Goal: Task Accomplishment & Management: Manage account settings

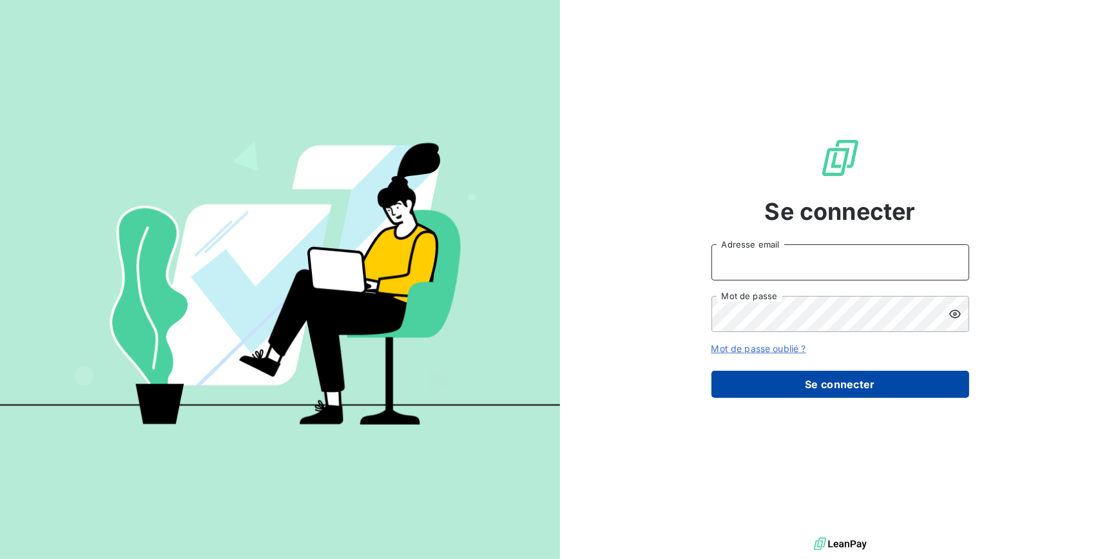
type input "morgane.bazire@lvp-distribution.fr"
click at [809, 391] on button "Se connecter" at bounding box center [840, 384] width 258 height 27
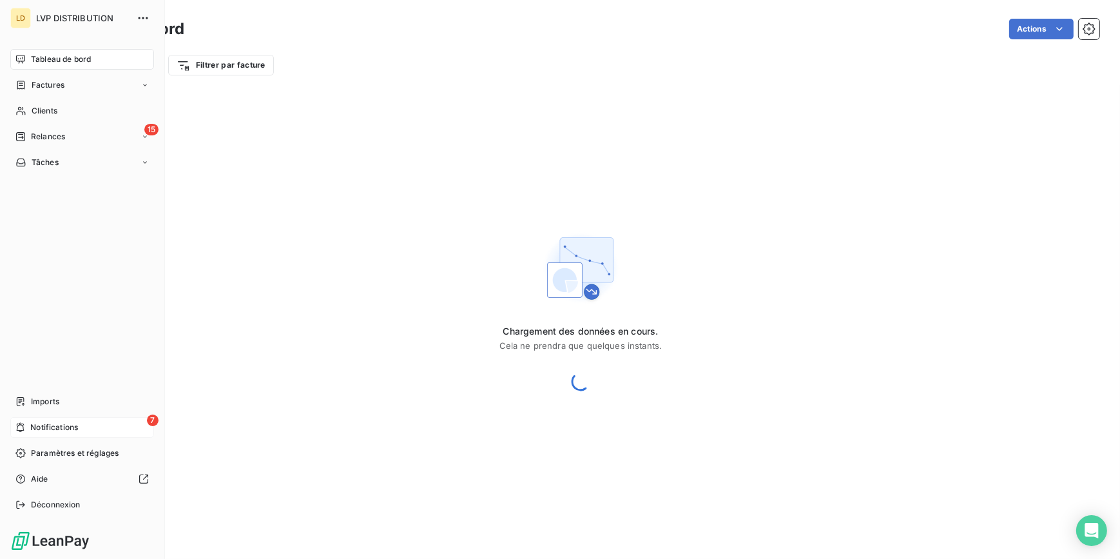
click at [115, 423] on div "7 Notifications" at bounding box center [82, 427] width 144 height 21
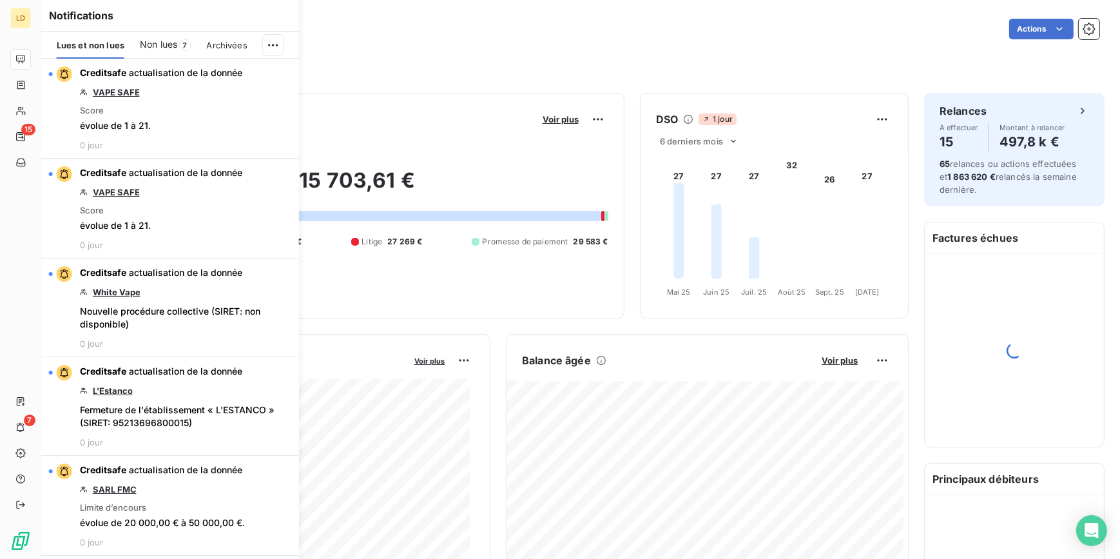
click at [177, 42] on span "Non lues" at bounding box center [158, 44] width 37 height 13
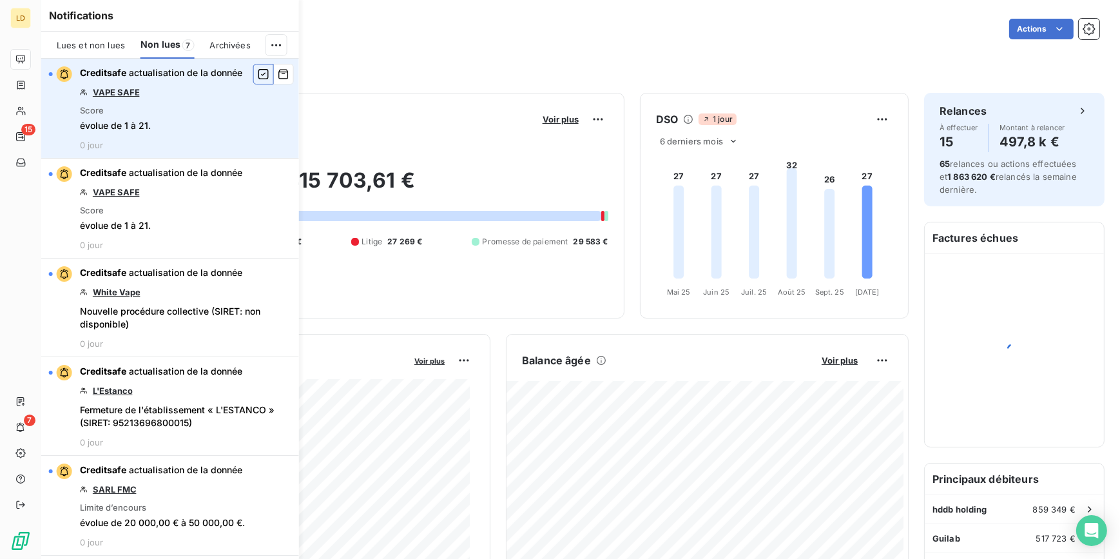
click at [258, 71] on icon "button" at bounding box center [264, 74] width 12 height 13
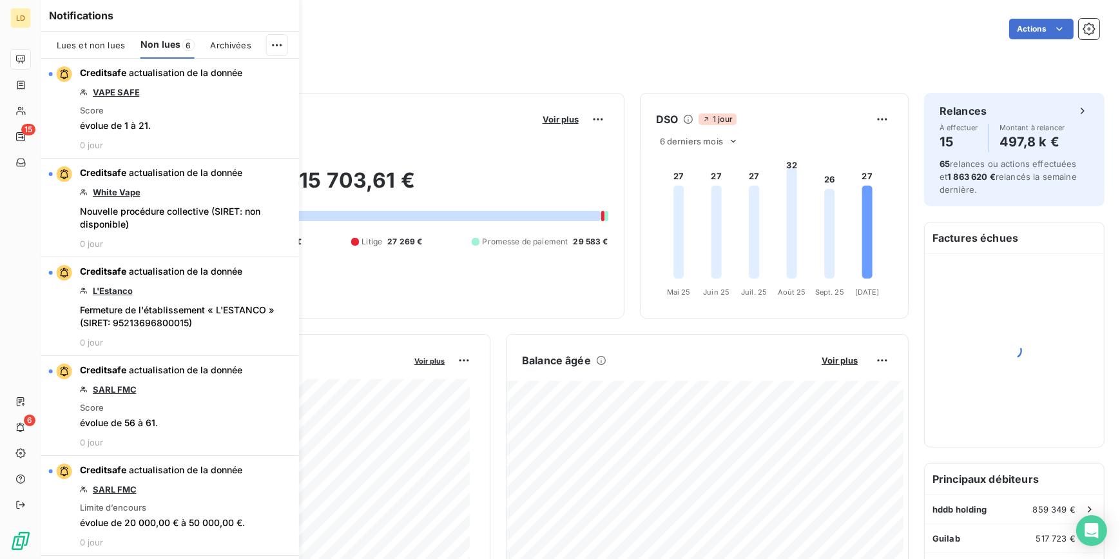
click at [0, 0] on icon "button" at bounding box center [0, 0] width 0 height 0
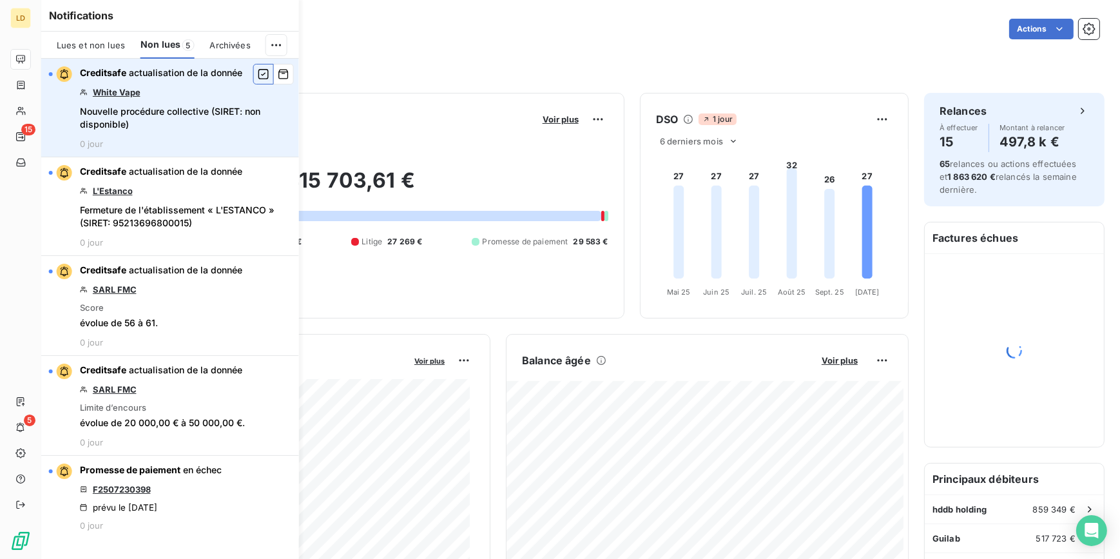
click at [256, 71] on button "button" at bounding box center [263, 74] width 21 height 21
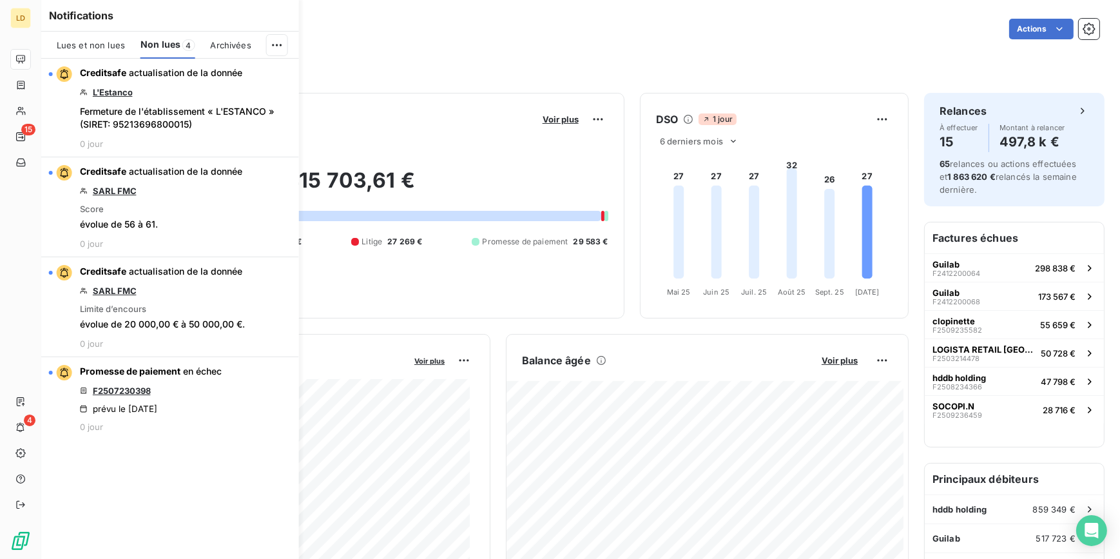
click at [0, 0] on button "button" at bounding box center [0, 0] width 0 height 0
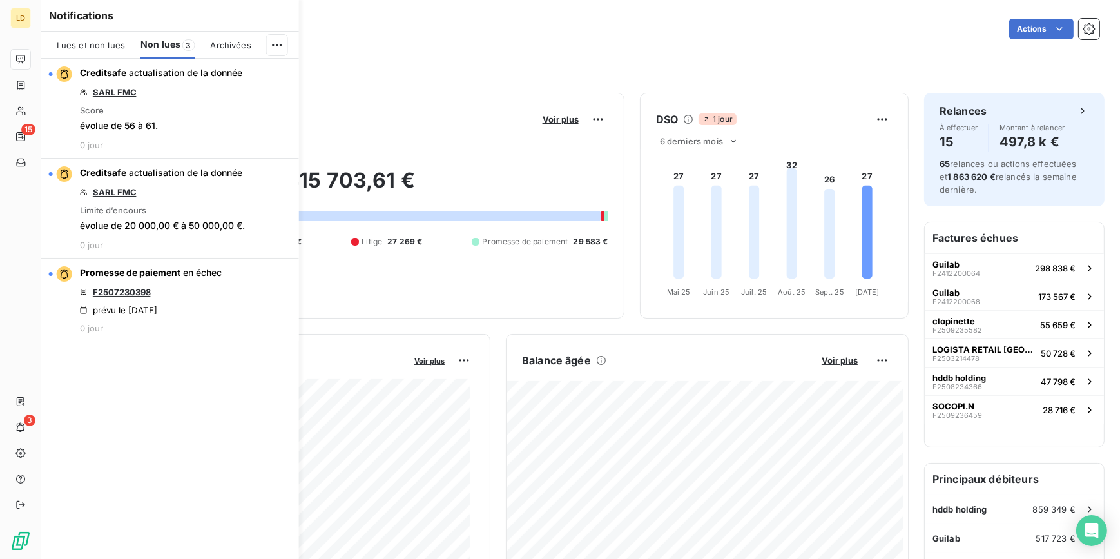
click at [0, 0] on button "button" at bounding box center [0, 0] width 0 height 0
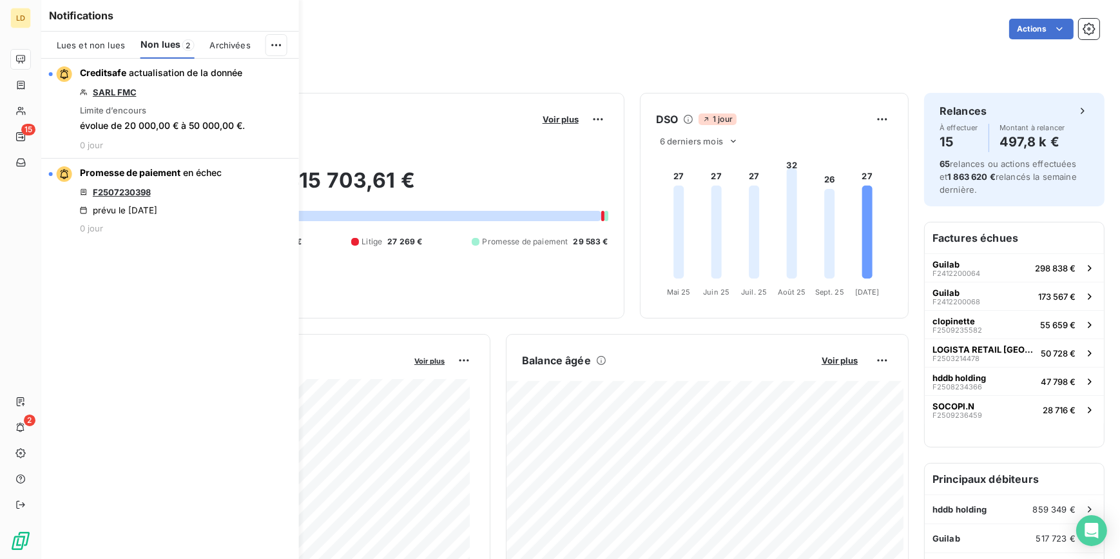
click at [0, 0] on button "button" at bounding box center [0, 0] width 0 height 0
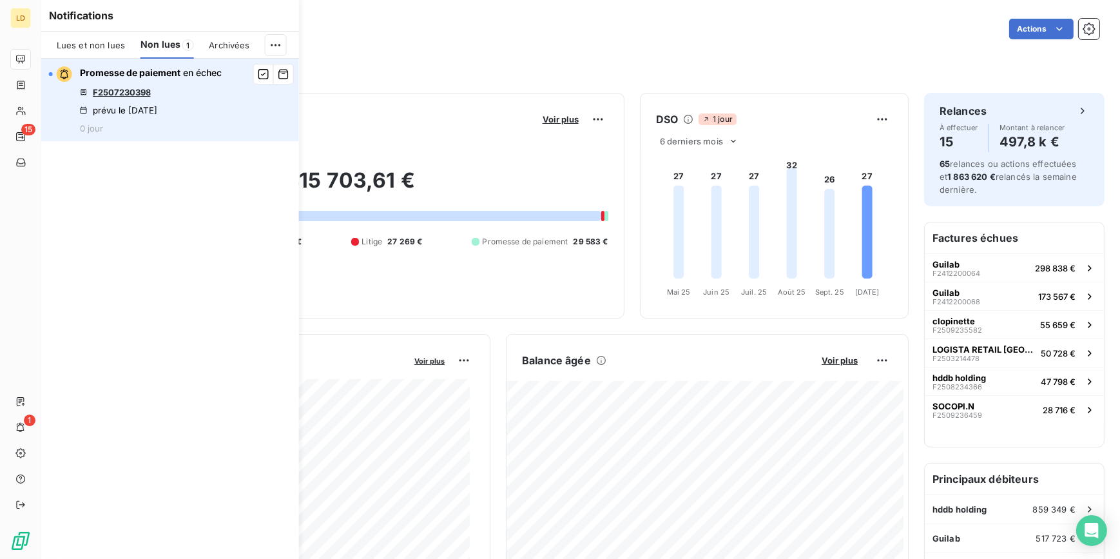
click at [126, 89] on link "F2507230398" at bounding box center [122, 92] width 58 height 10
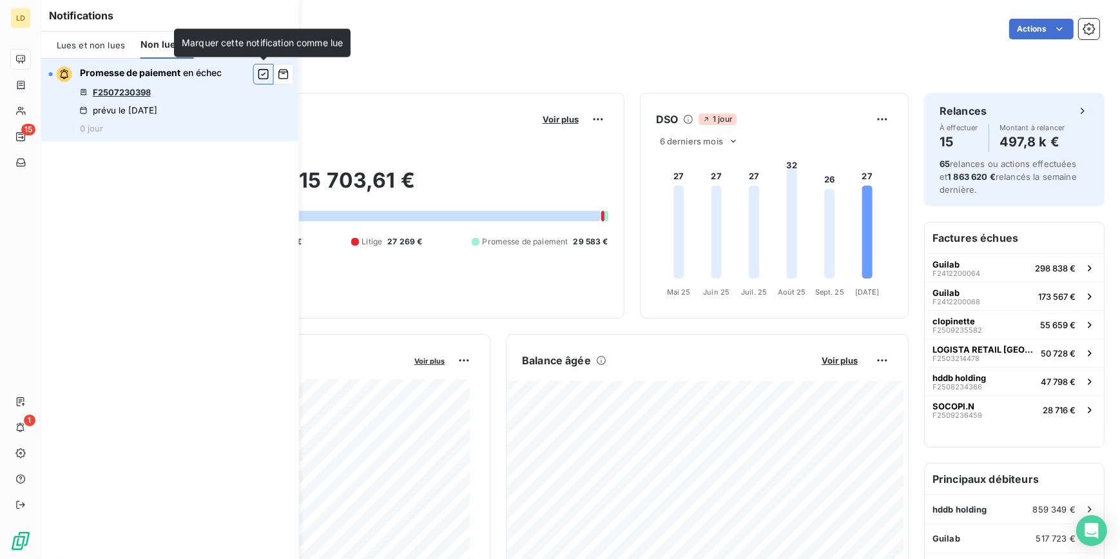
drag, startPoint x: 267, startPoint y: 72, endPoint x: 25, endPoint y: 117, distance: 245.8
click at [266, 72] on icon "button" at bounding box center [264, 74] width 12 height 13
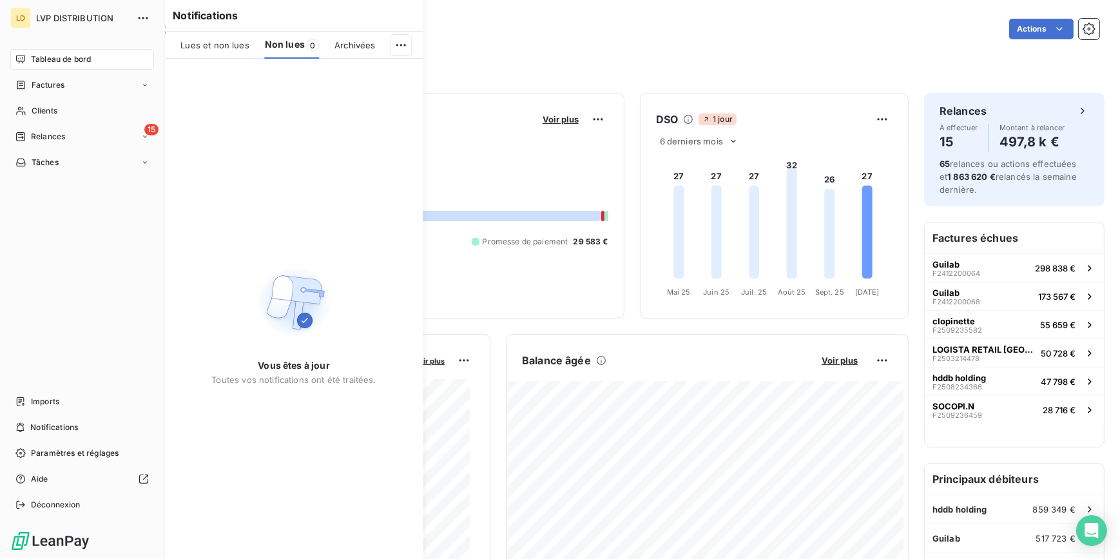
click at [70, 58] on span "Tableau de bord" at bounding box center [61, 59] width 60 height 12
